Goal: Information Seeking & Learning: Understand process/instructions

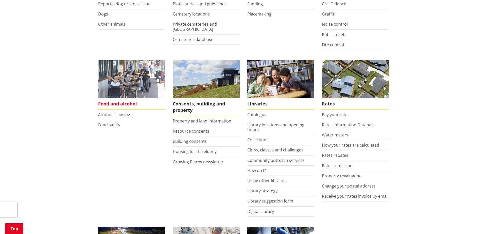
scroll to position [155, 0]
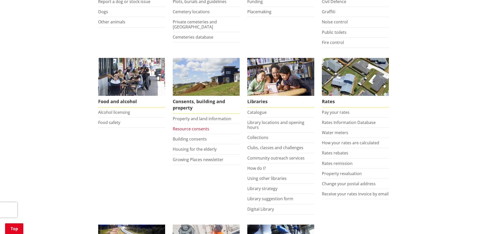
click at [192, 129] on link "Resource consents" at bounding box center [191, 129] width 37 height 6
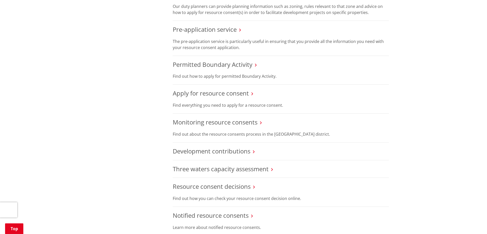
scroll to position [311, 0]
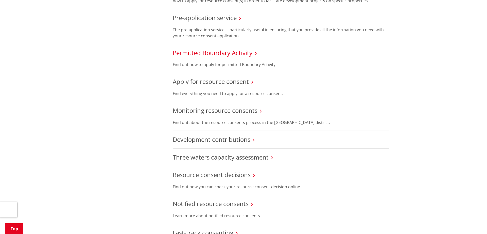
click at [209, 54] on link "Permitted Boundary Activity" at bounding box center [213, 52] width 80 height 8
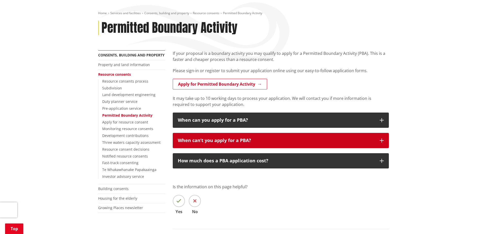
scroll to position [52, 0]
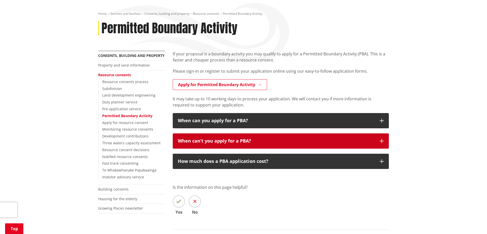
click at [382, 140] on icon "button" at bounding box center [382, 141] width 4 height 4
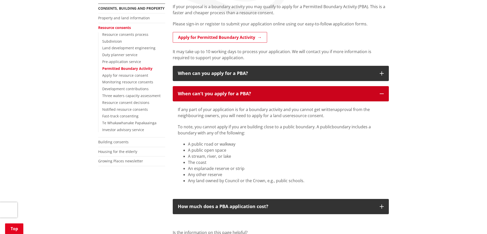
scroll to position [104, 0]
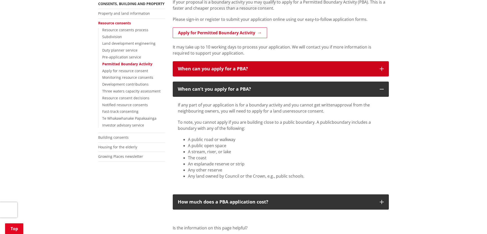
click at [382, 68] on icon "button" at bounding box center [382, 69] width 4 height 4
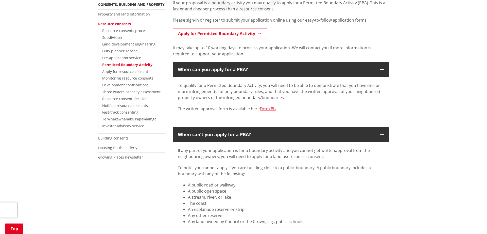
scroll to position [181, 0]
